Goal: Task Accomplishment & Management: Manage account settings

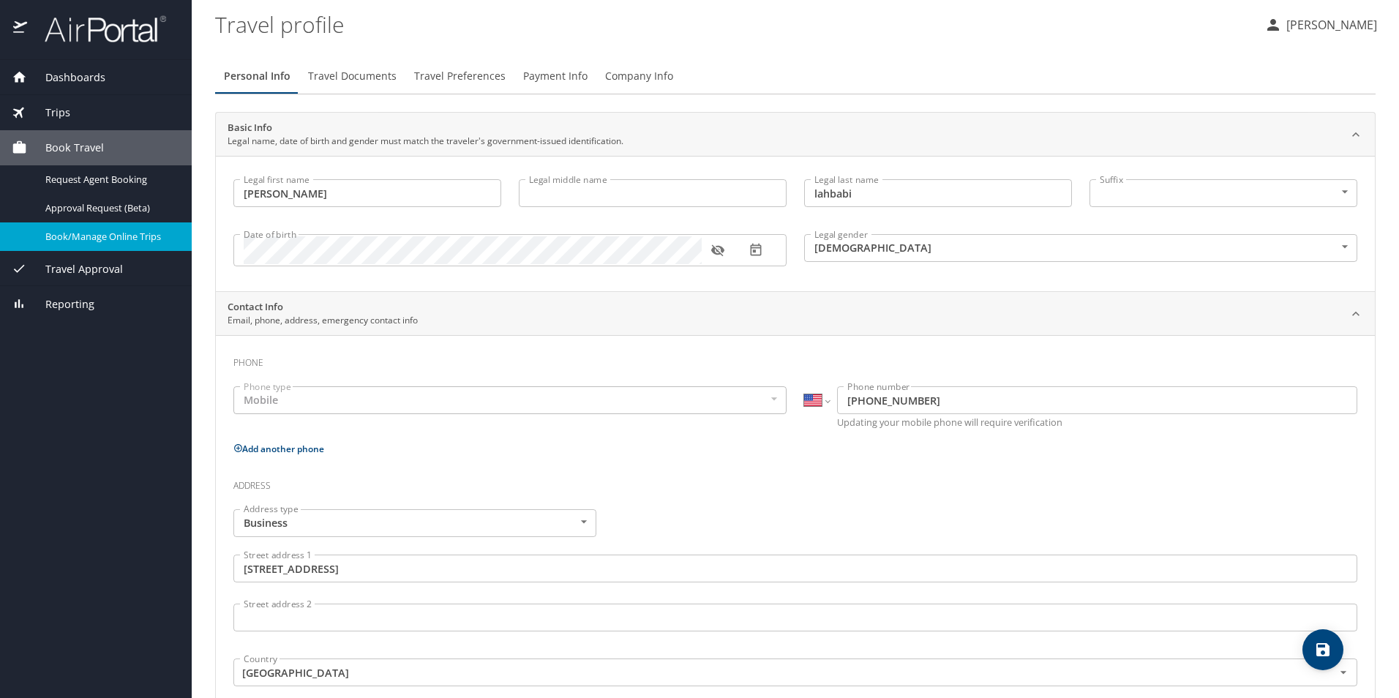
select select "US"
click at [138, 233] on span "Book/Manage Online Trips" at bounding box center [109, 237] width 129 height 14
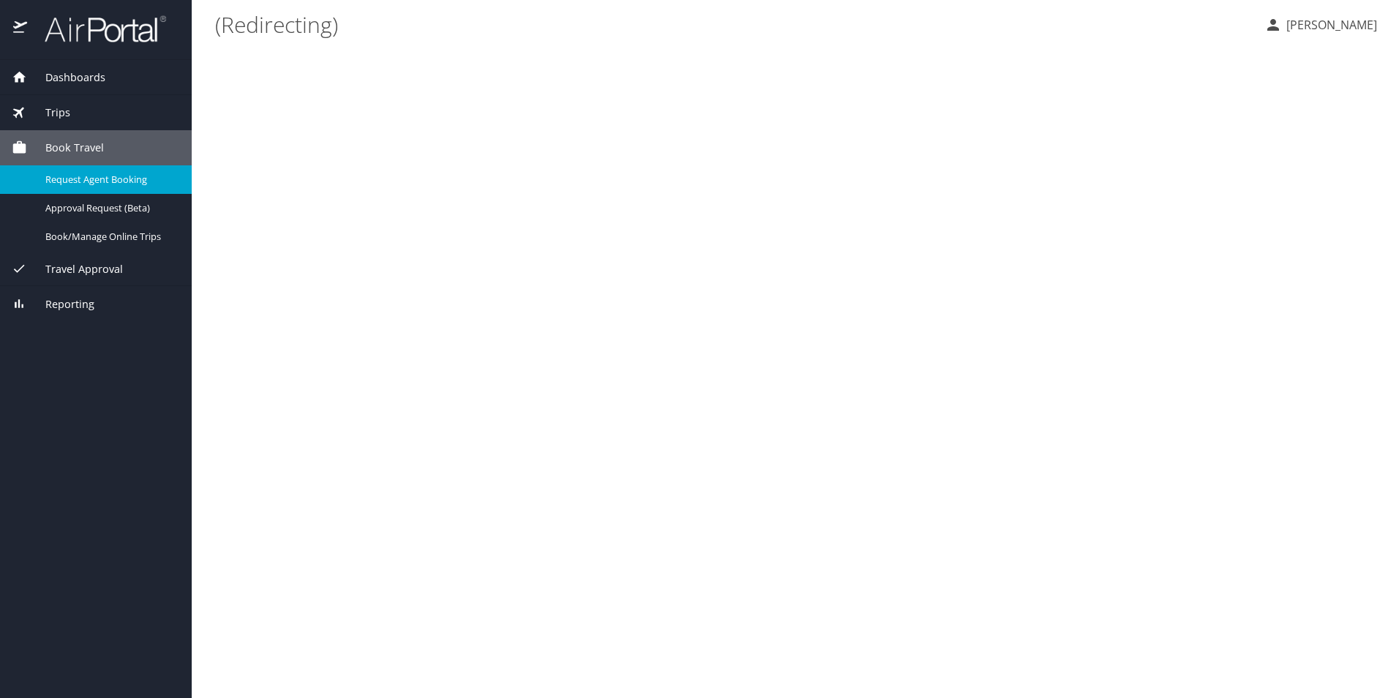
select select "US"
